Goal: Information Seeking & Learning: Learn about a topic

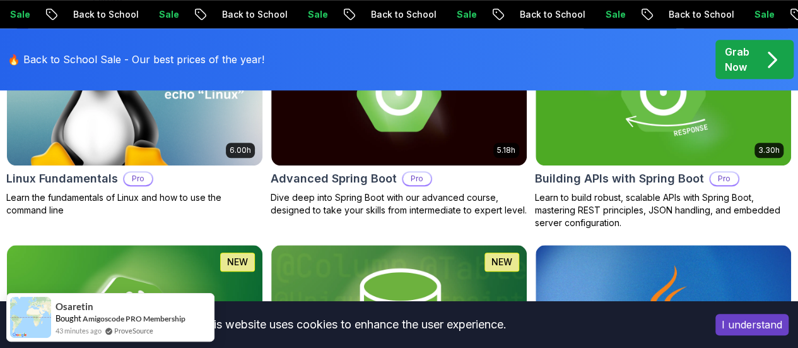
scroll to position [568, 0]
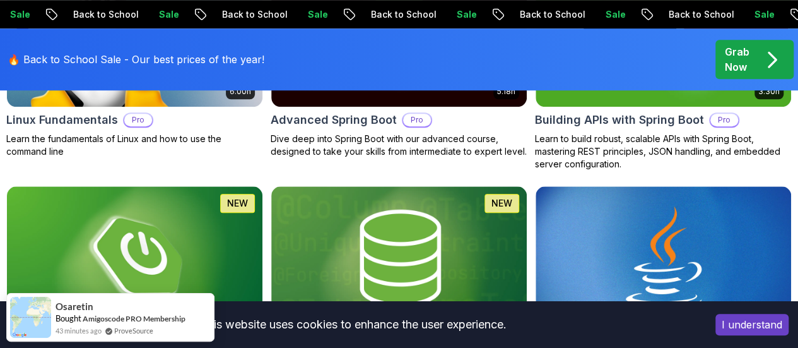
click at [727, 325] on button "I understand" at bounding box center [751, 323] width 73 height 21
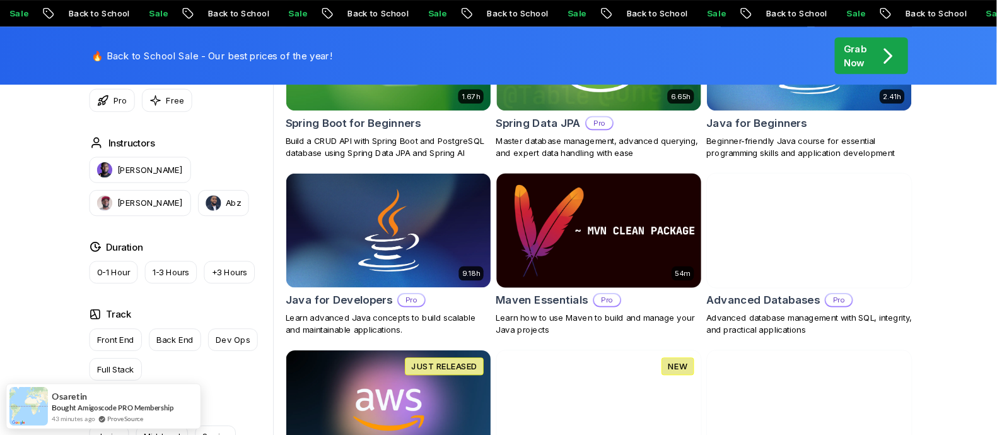
scroll to position [693, 0]
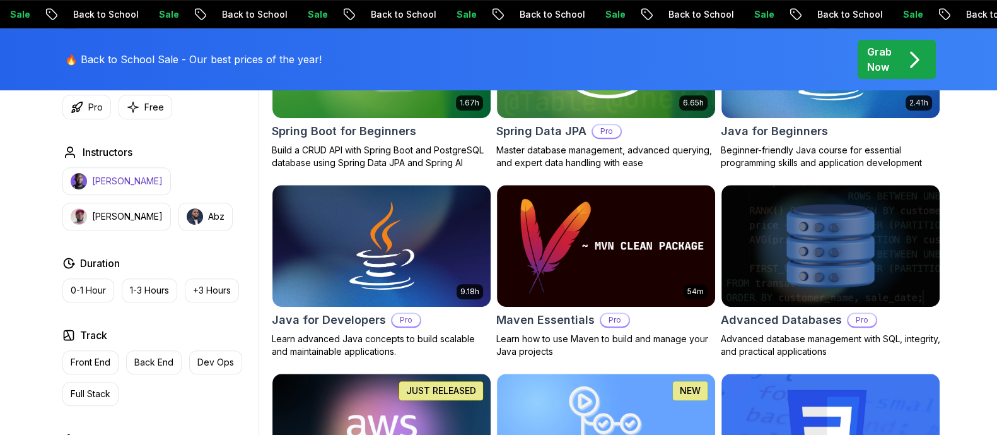
click at [124, 184] on p "[PERSON_NAME]" at bounding box center [127, 181] width 71 height 13
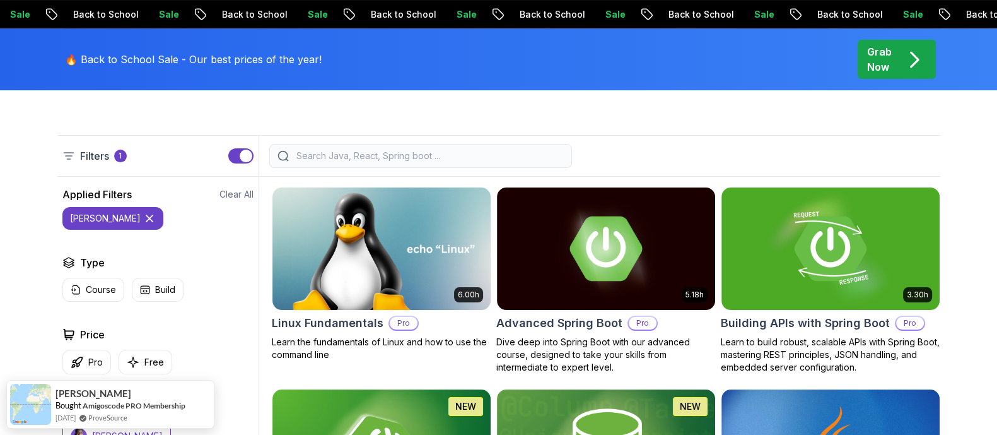
scroll to position [299, 0]
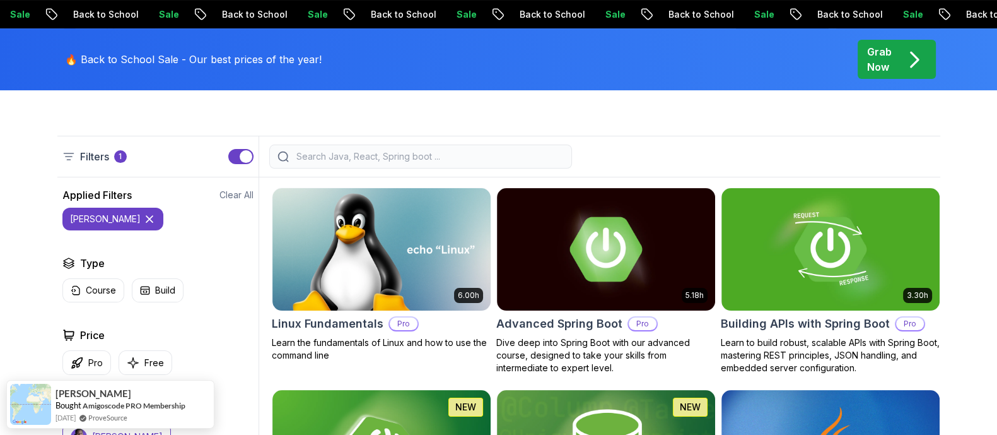
click at [386, 146] on div at bounding box center [420, 156] width 303 height 24
click at [495, 156] on input "search" at bounding box center [429, 156] width 270 height 13
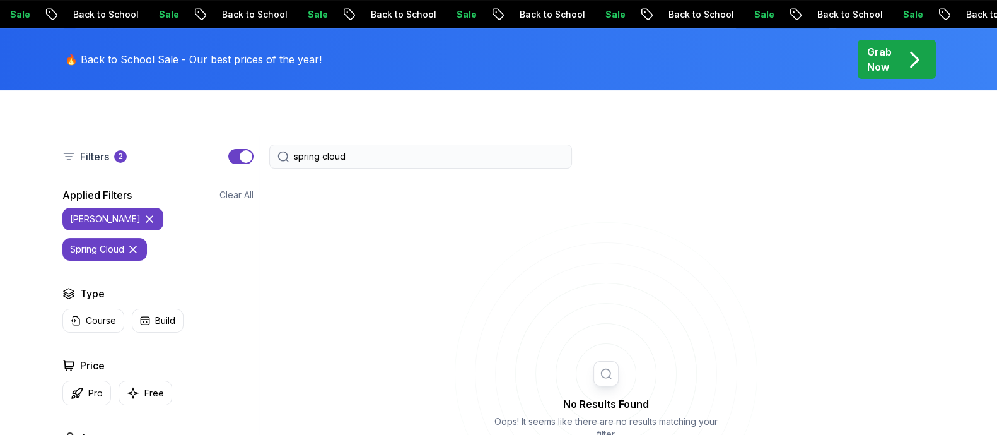
type input "spring cloud"
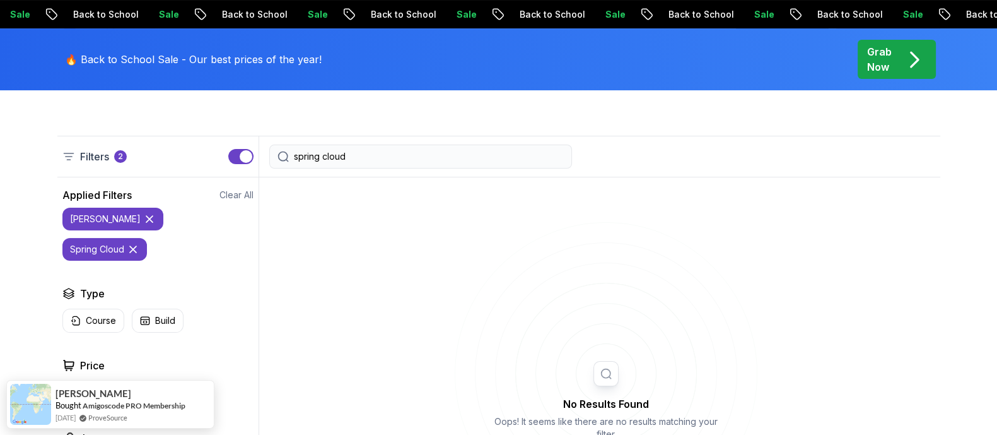
click at [146, 216] on icon at bounding box center [149, 219] width 6 height 6
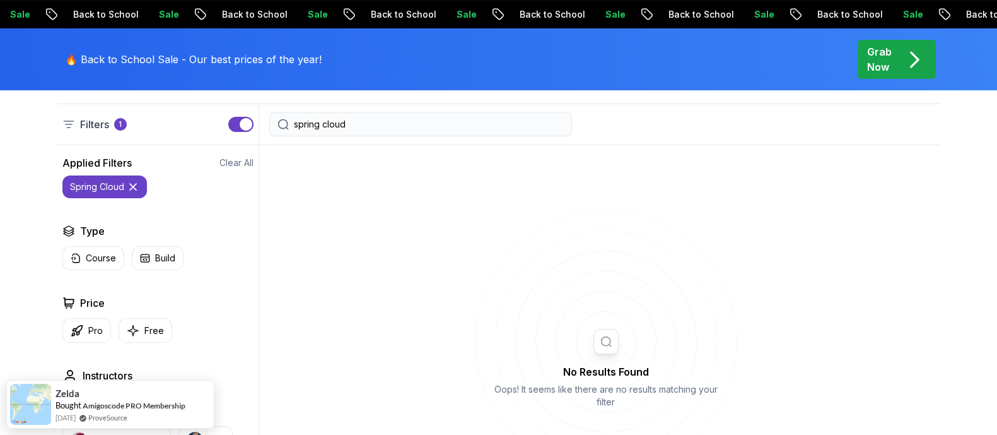
scroll to position [299, 0]
